Goal: Transaction & Acquisition: Subscribe to service/newsletter

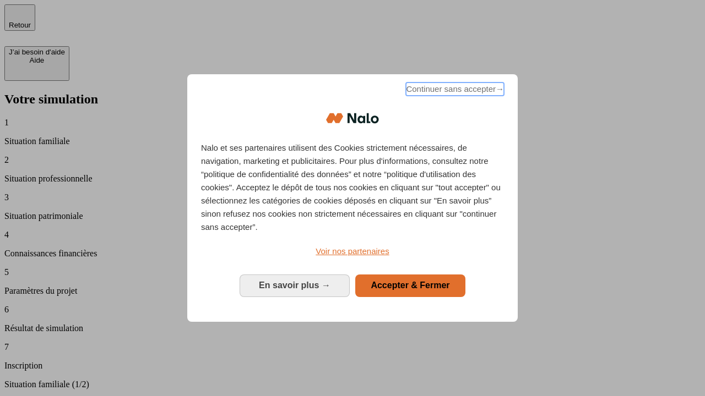
click at [454, 91] on span "Continuer sans accepter →" at bounding box center [455, 89] width 98 height 13
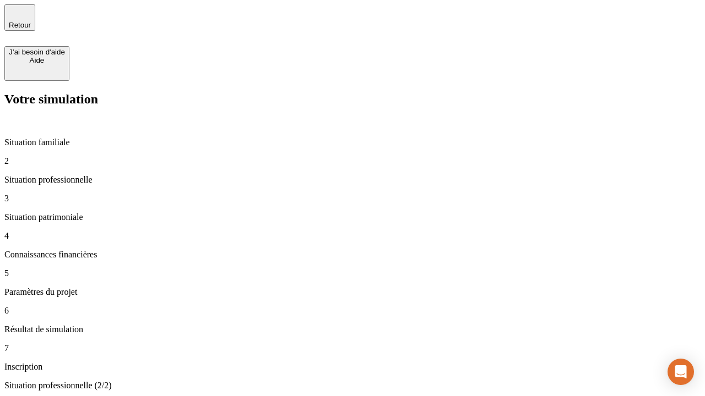
type input "30 000"
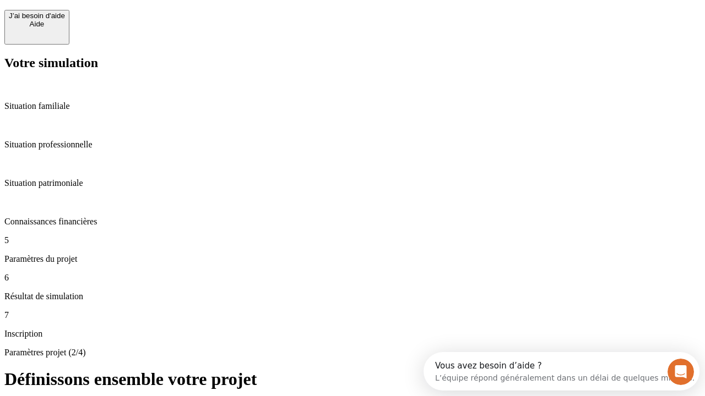
scroll to position [21, 0]
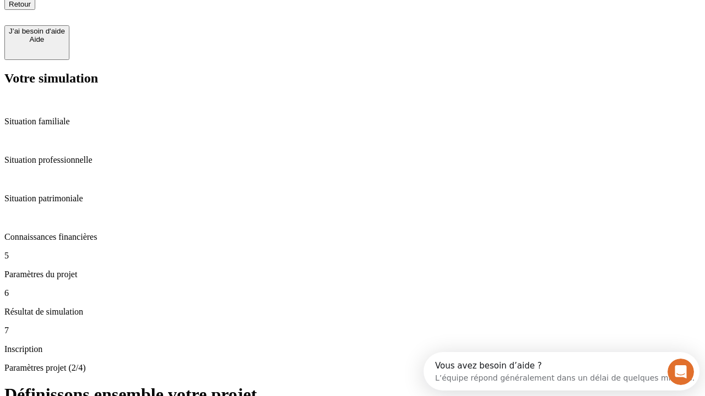
type input "25"
type input "64"
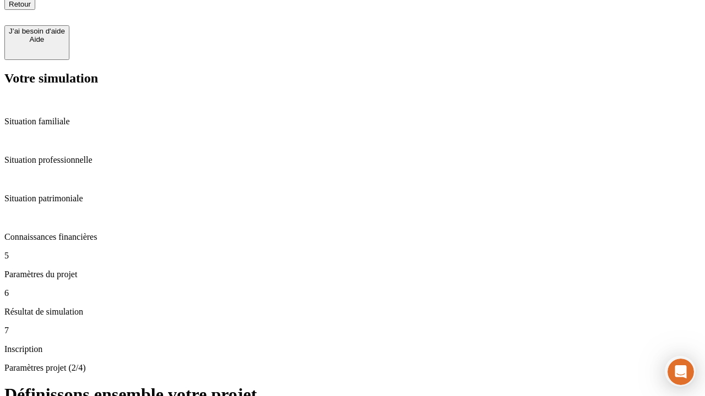
type input "1 000"
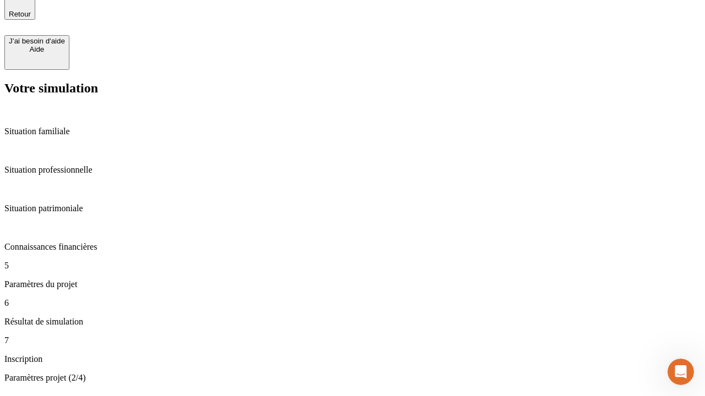
type input "640"
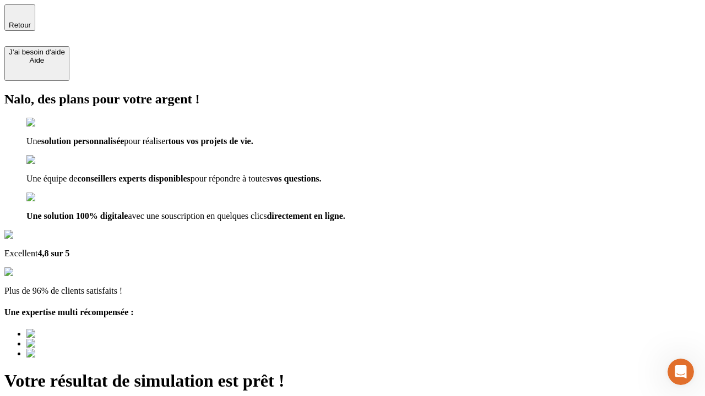
type input "[EMAIL_ADDRESS][PERSON_NAME][DOMAIN_NAME]"
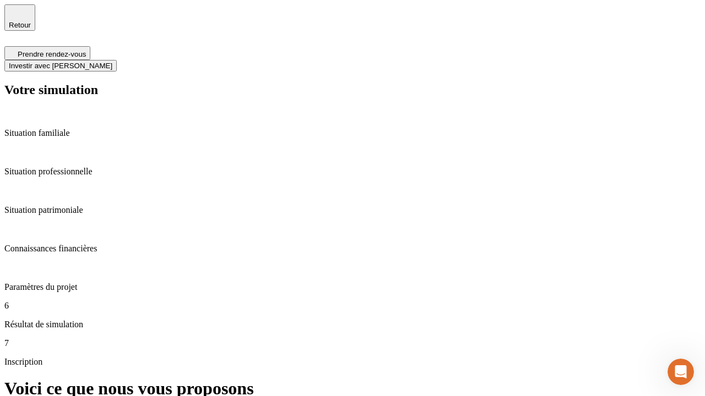
click at [112, 62] on span "Investir avec [PERSON_NAME]" at bounding box center [60, 66] width 103 height 8
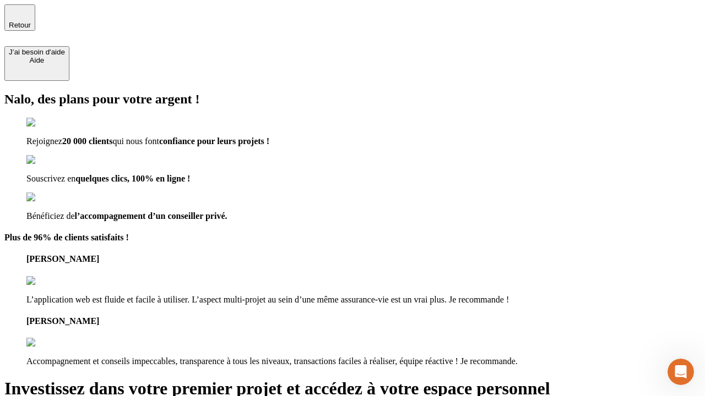
type input "[PERSON_NAME][EMAIL_ADDRESS][DOMAIN_NAME]"
